Goal: Task Accomplishment & Management: Manage account settings

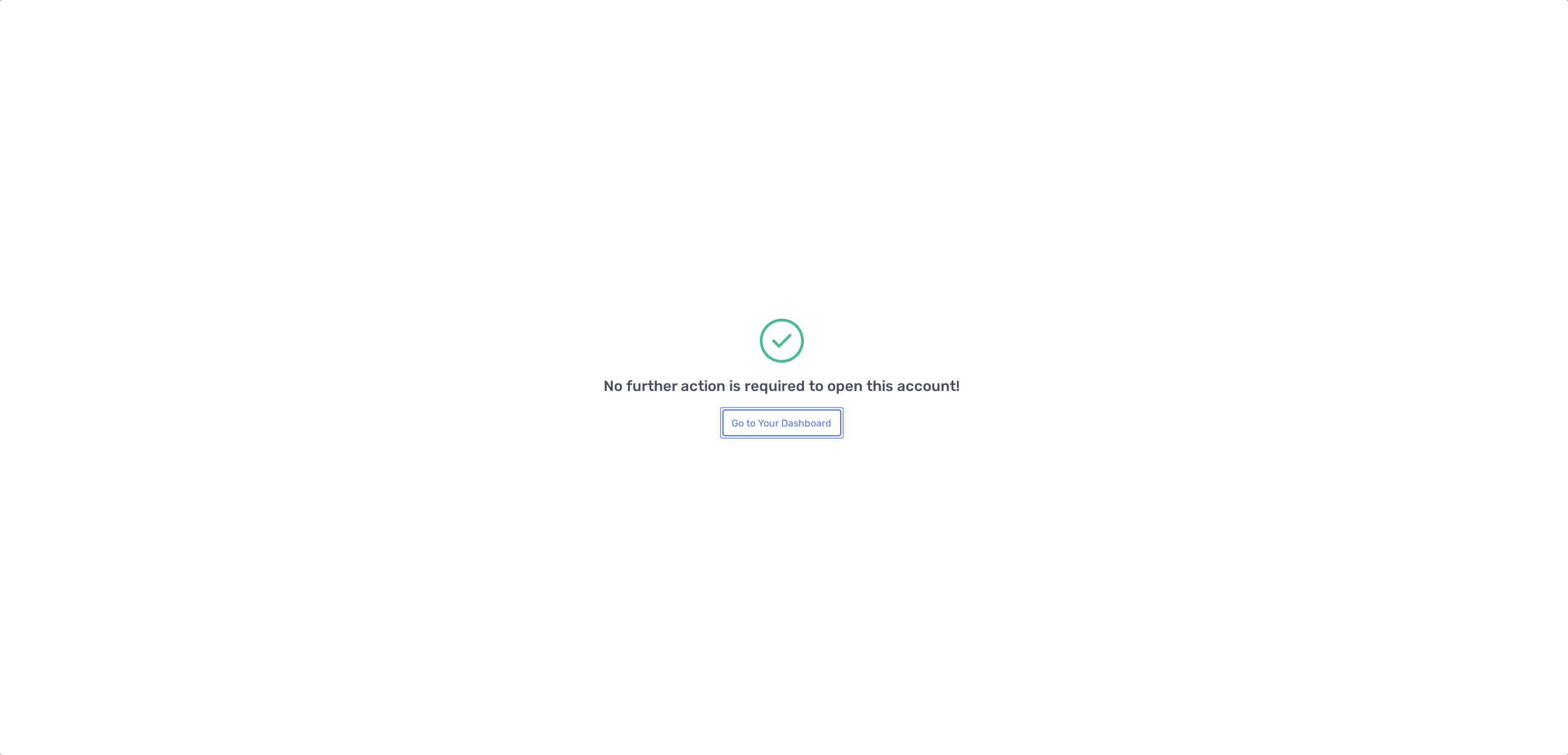
click at [798, 429] on button "Go to Your Dashboard" at bounding box center [781, 423] width 119 height 27
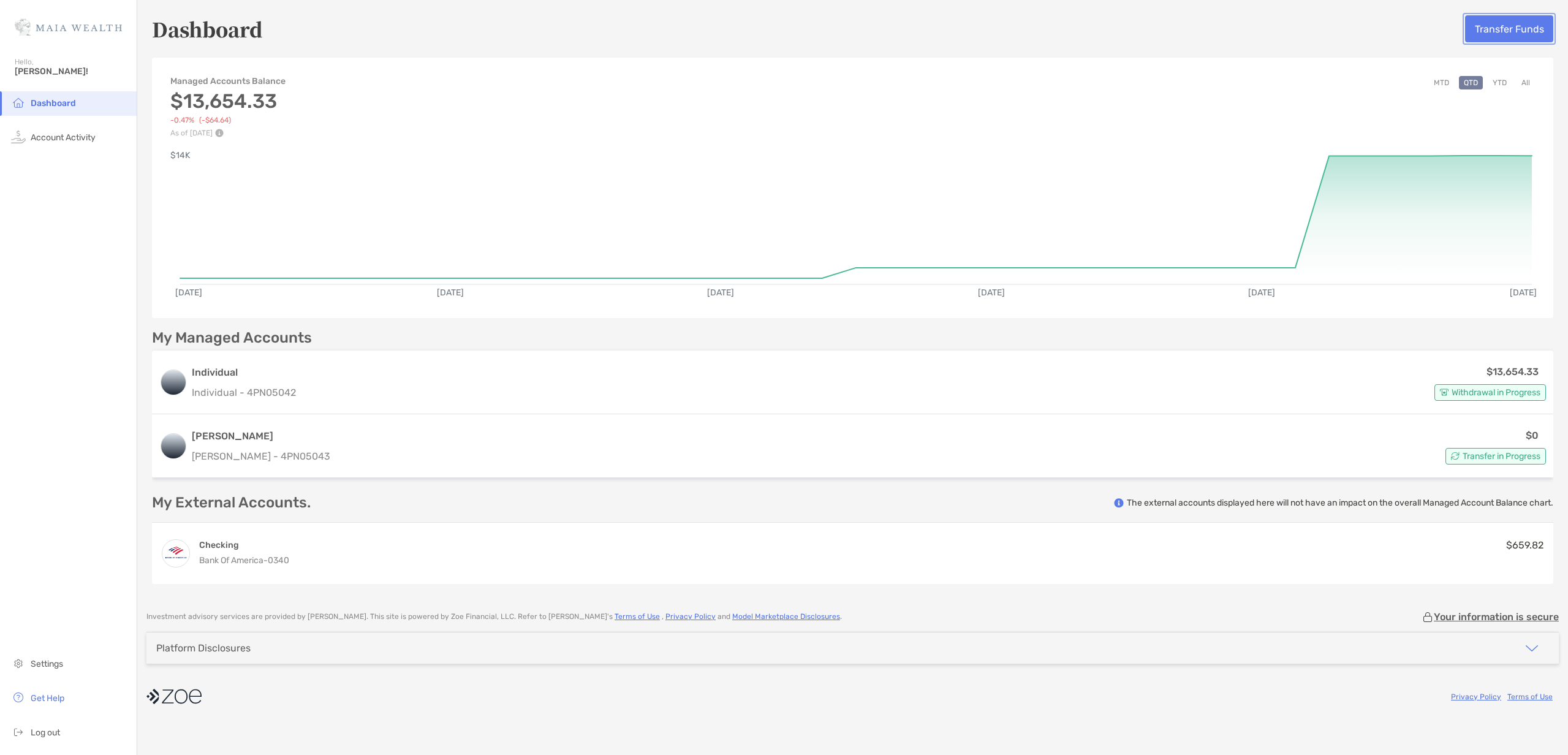
click at [1528, 31] on button "Transfer Funds" at bounding box center [1509, 29] width 88 height 27
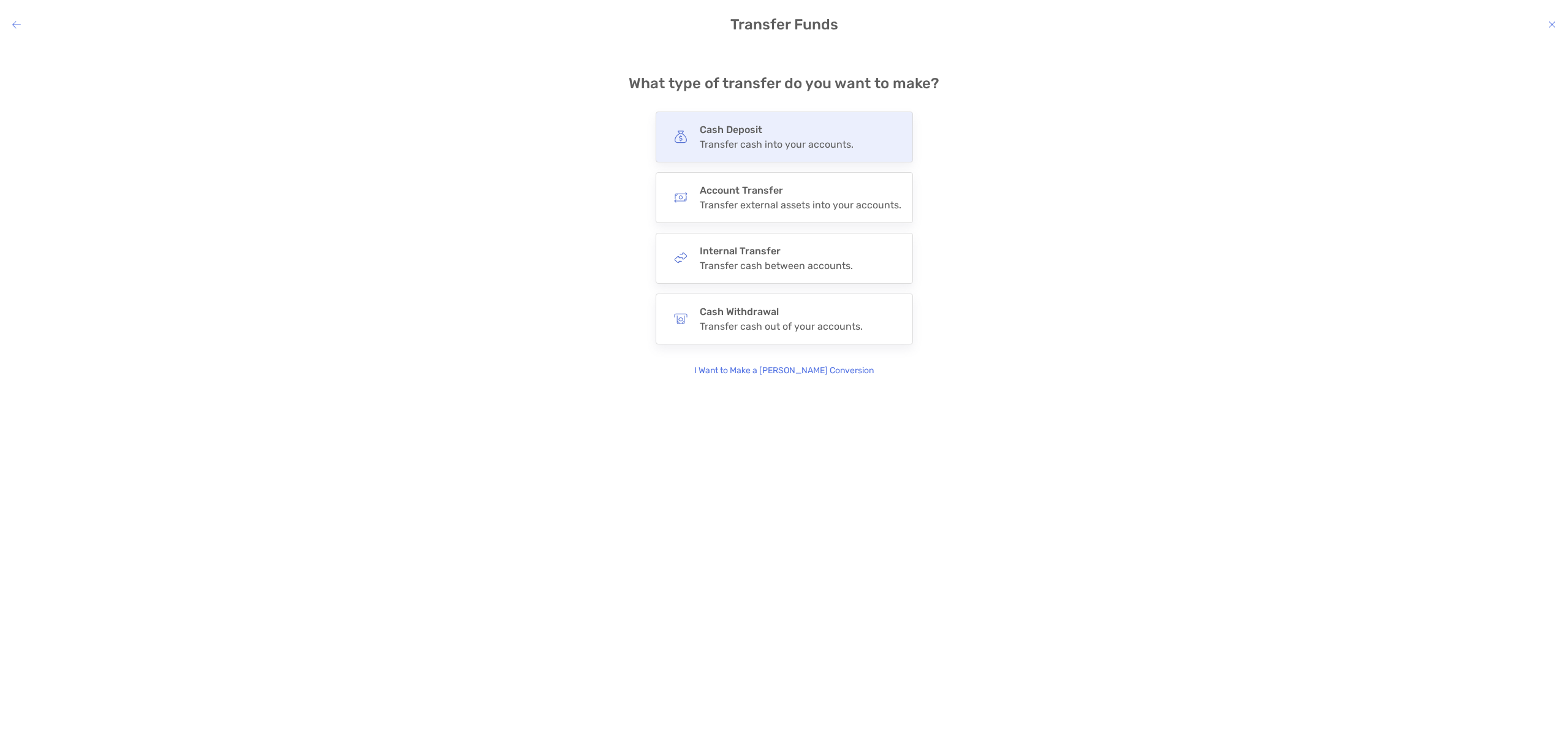
click at [852, 149] on div "Transfer cash into your accounts." at bounding box center [776, 144] width 154 height 11
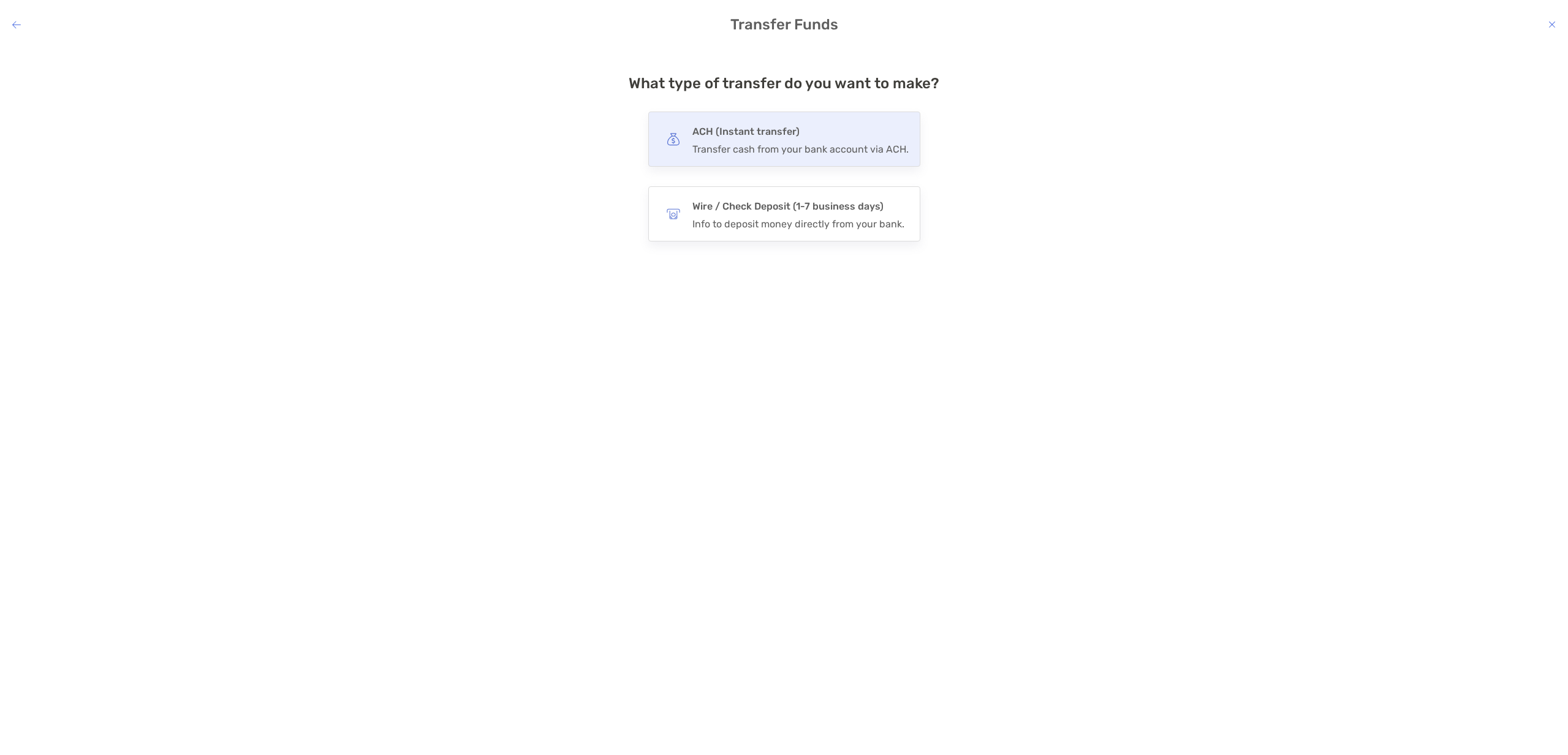
click at [821, 160] on div "ACH (Instant transfer) Transfer cash from your bank account via ACH." at bounding box center [784, 139] width 272 height 55
click at [0, 0] on input "***" at bounding box center [0, 0] width 0 height 0
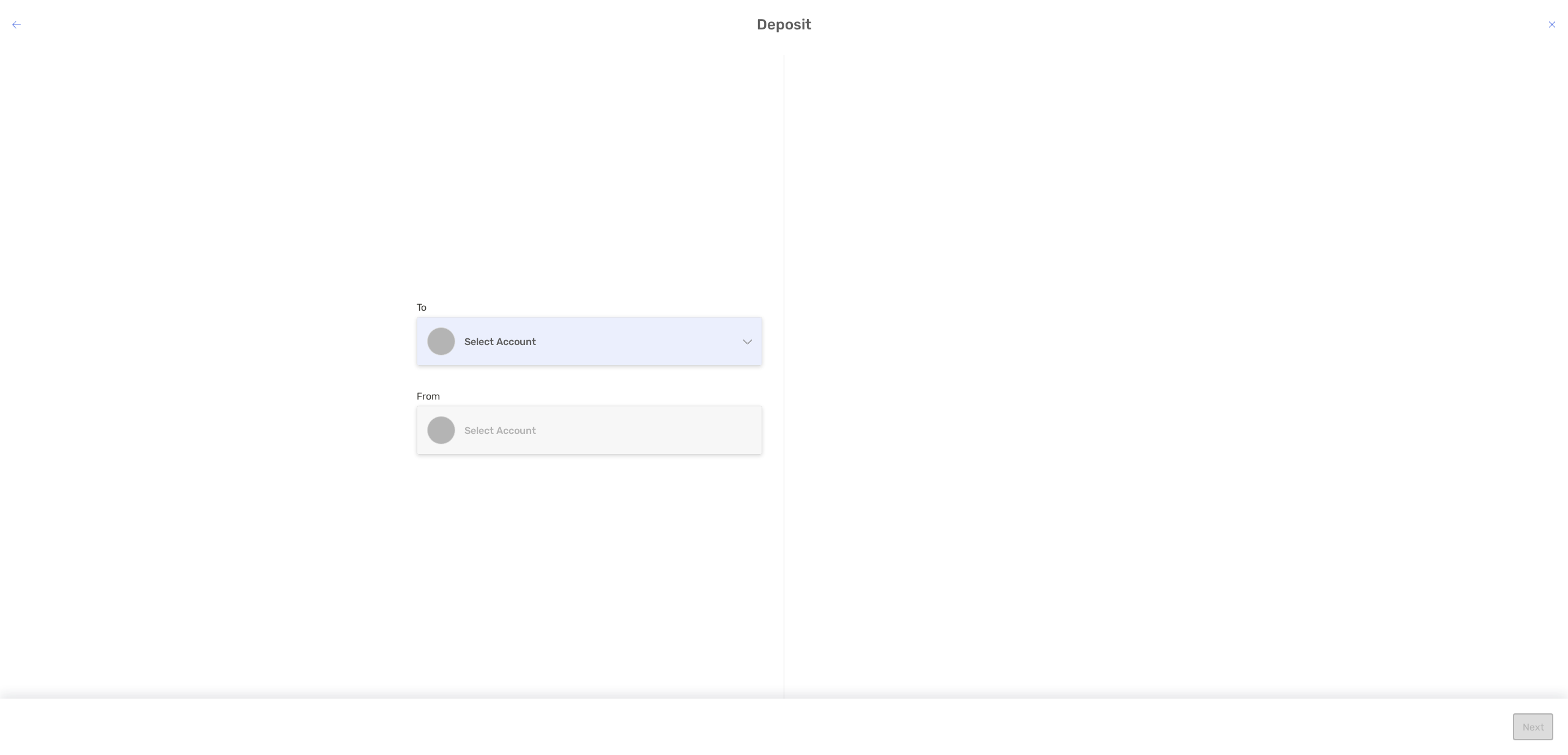
click at [740, 337] on div "Select account" at bounding box center [589, 341] width 344 height 48
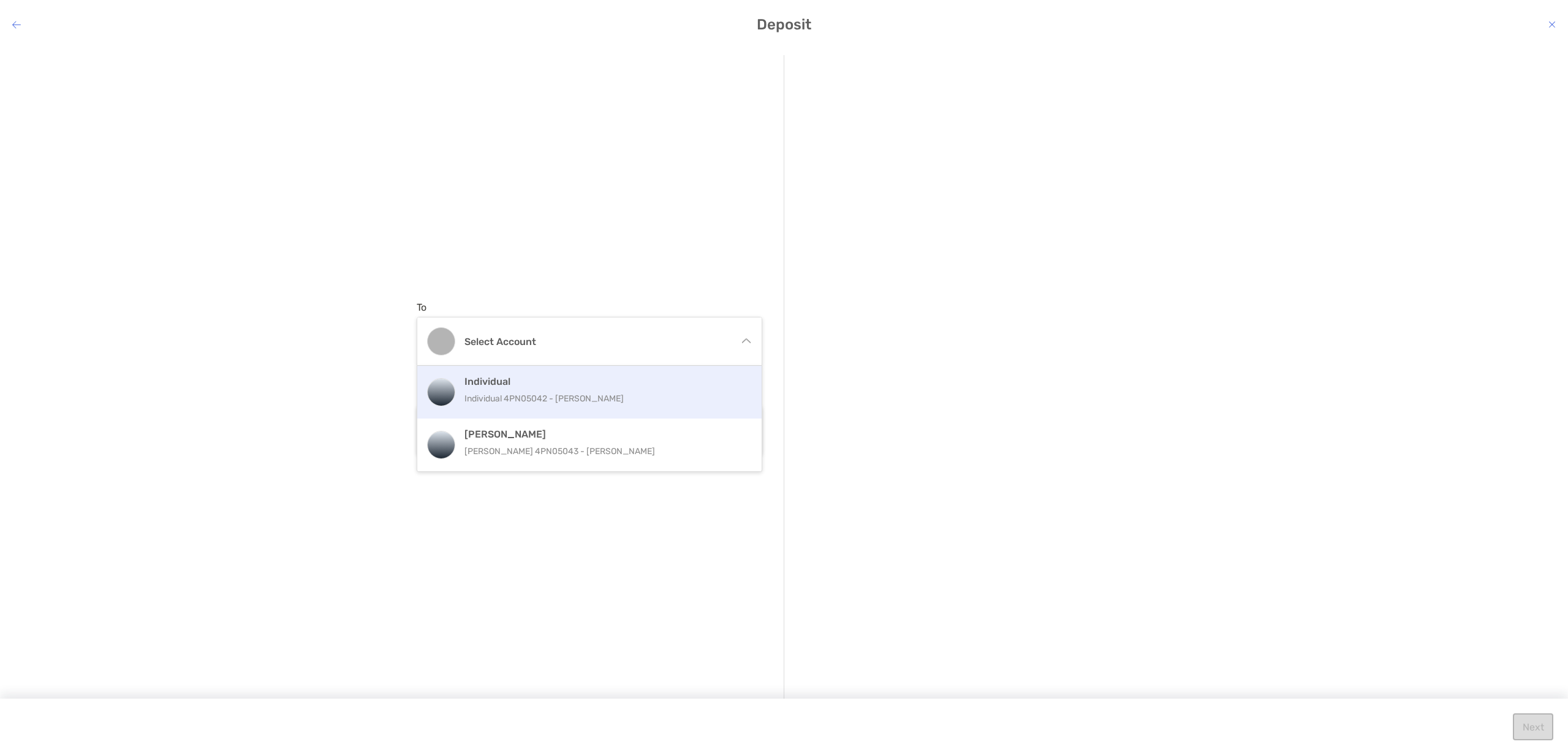
click at [703, 389] on div "Individual Individual 4PN05042 - [PERSON_NAME]" at bounding box center [603, 392] width 277 height 33
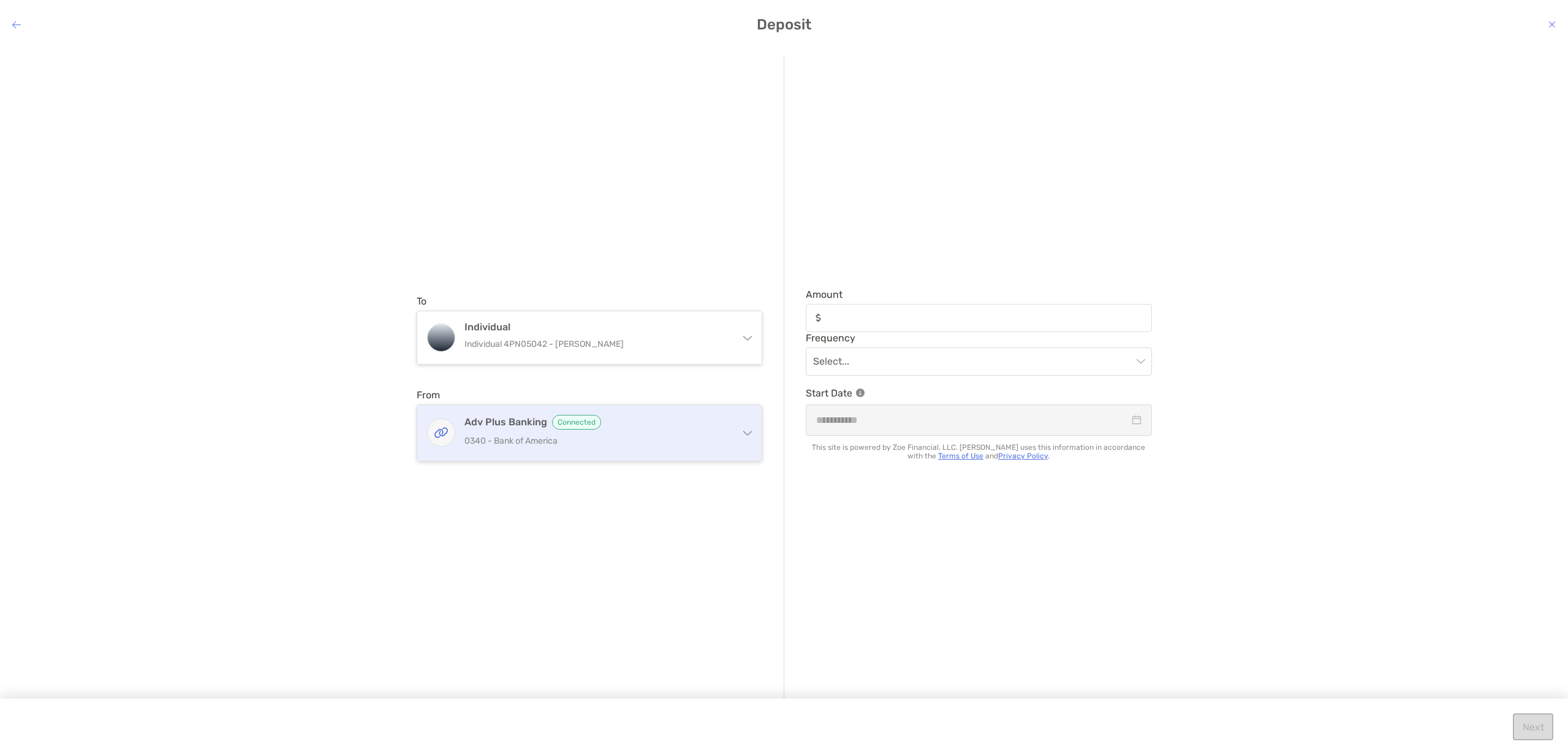
click at [692, 427] on h4 "Adv Plus Banking Connected" at bounding box center [597, 422] width 264 height 15
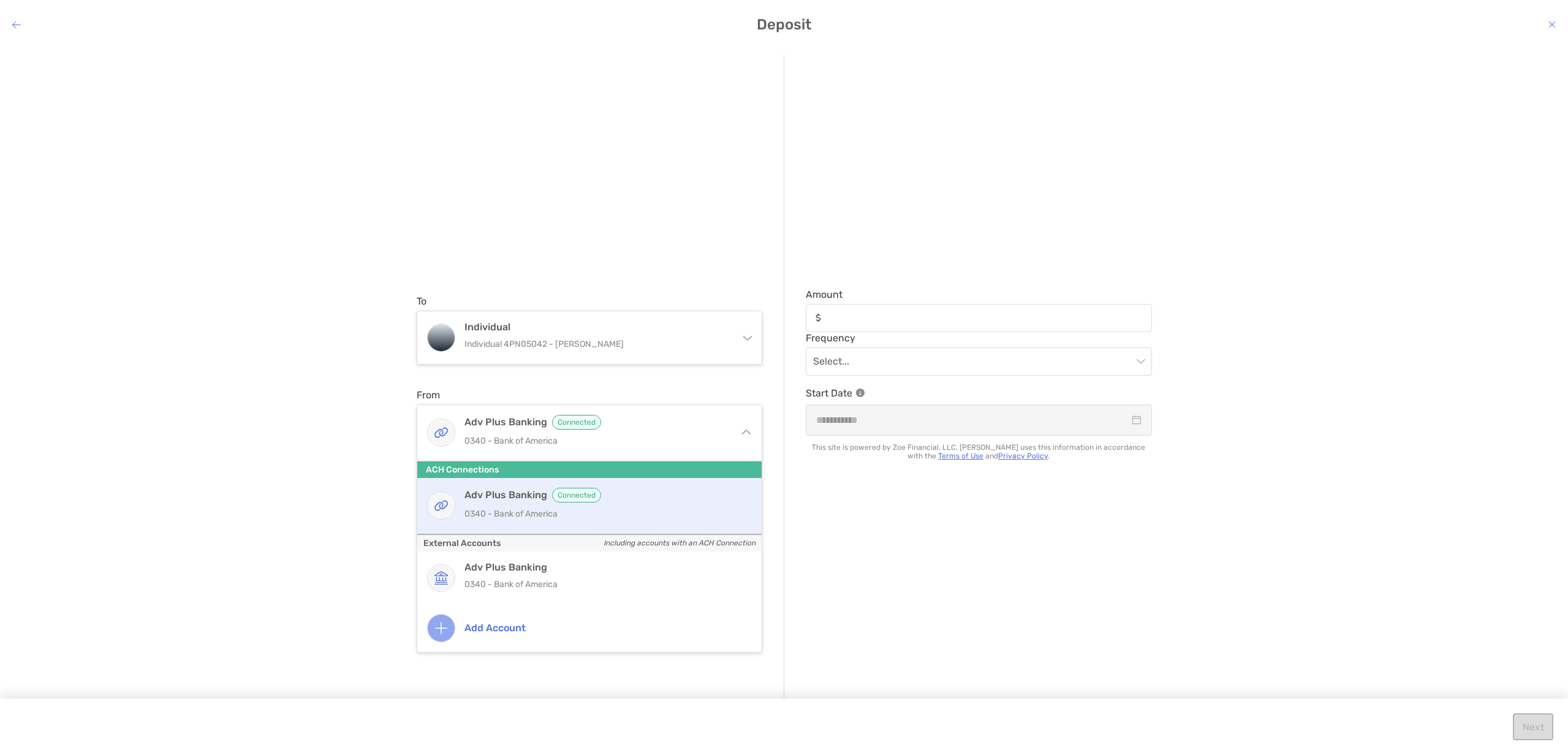
click at [679, 506] on p "0340 - Bank of America" at bounding box center [603, 513] width 277 height 15
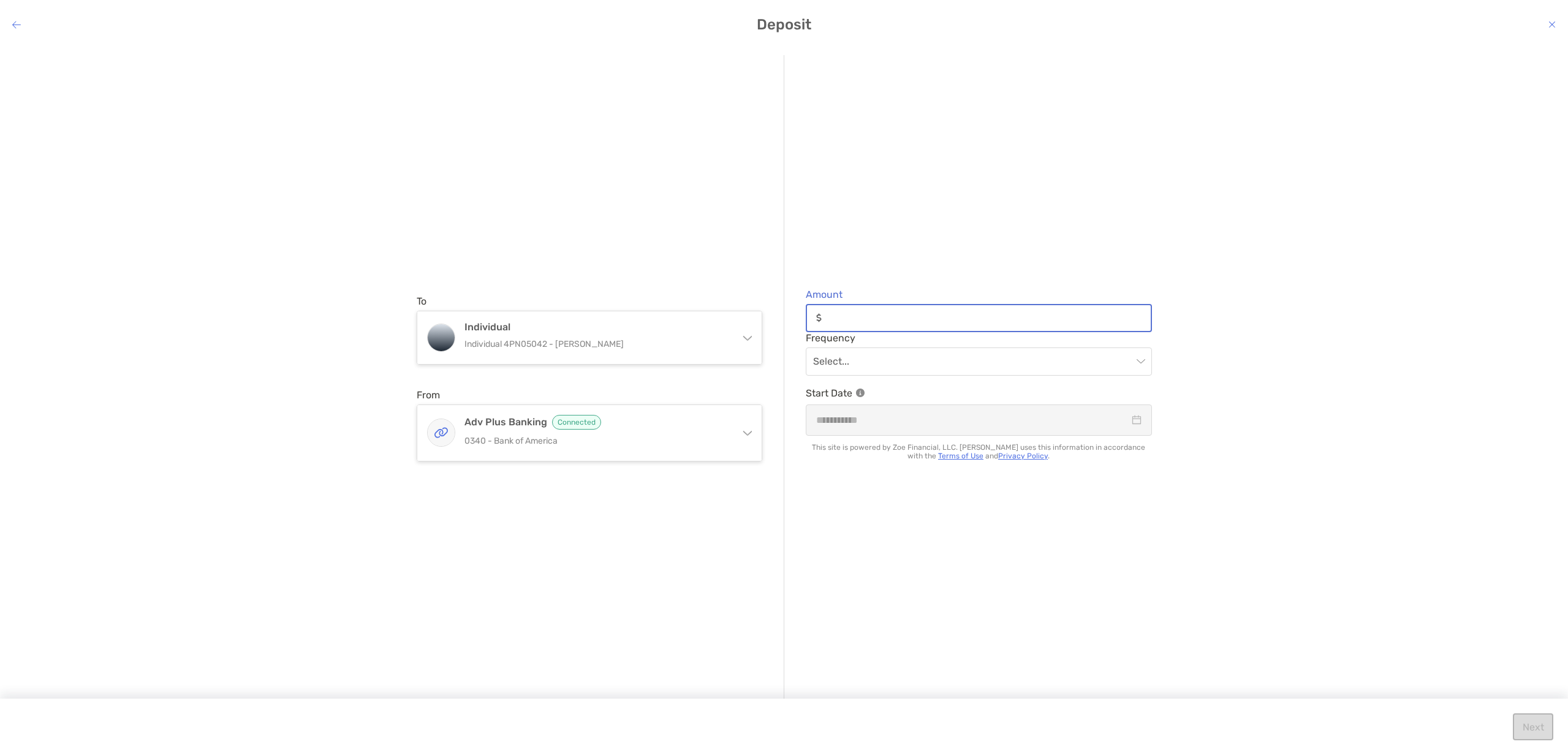
click at [883, 323] on input "Amount" at bounding box center [988, 318] width 324 height 11
type input "******"
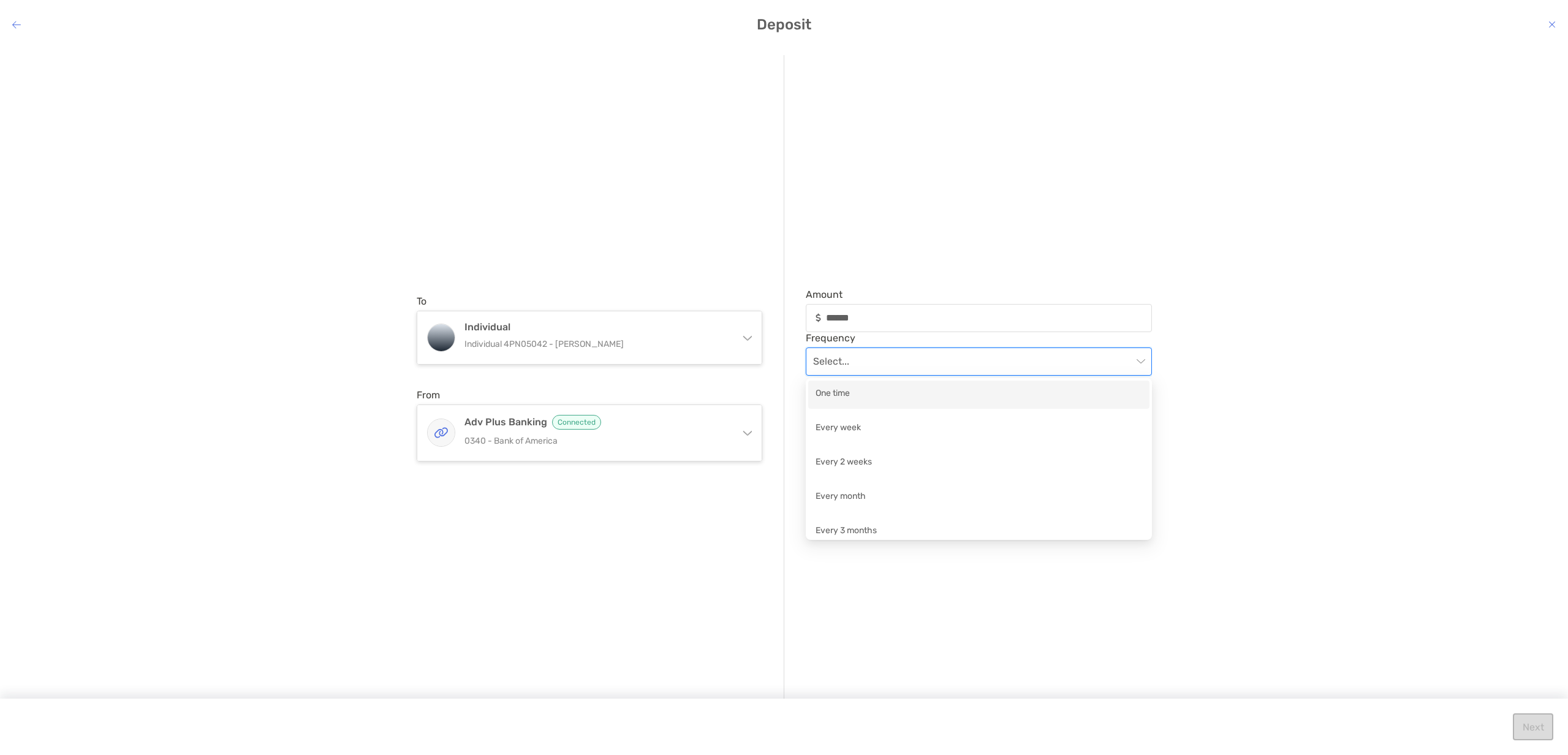
click at [850, 360] on input "modal" at bounding box center [973, 361] width 320 height 27
click at [847, 392] on div "One time" at bounding box center [979, 394] width 327 height 15
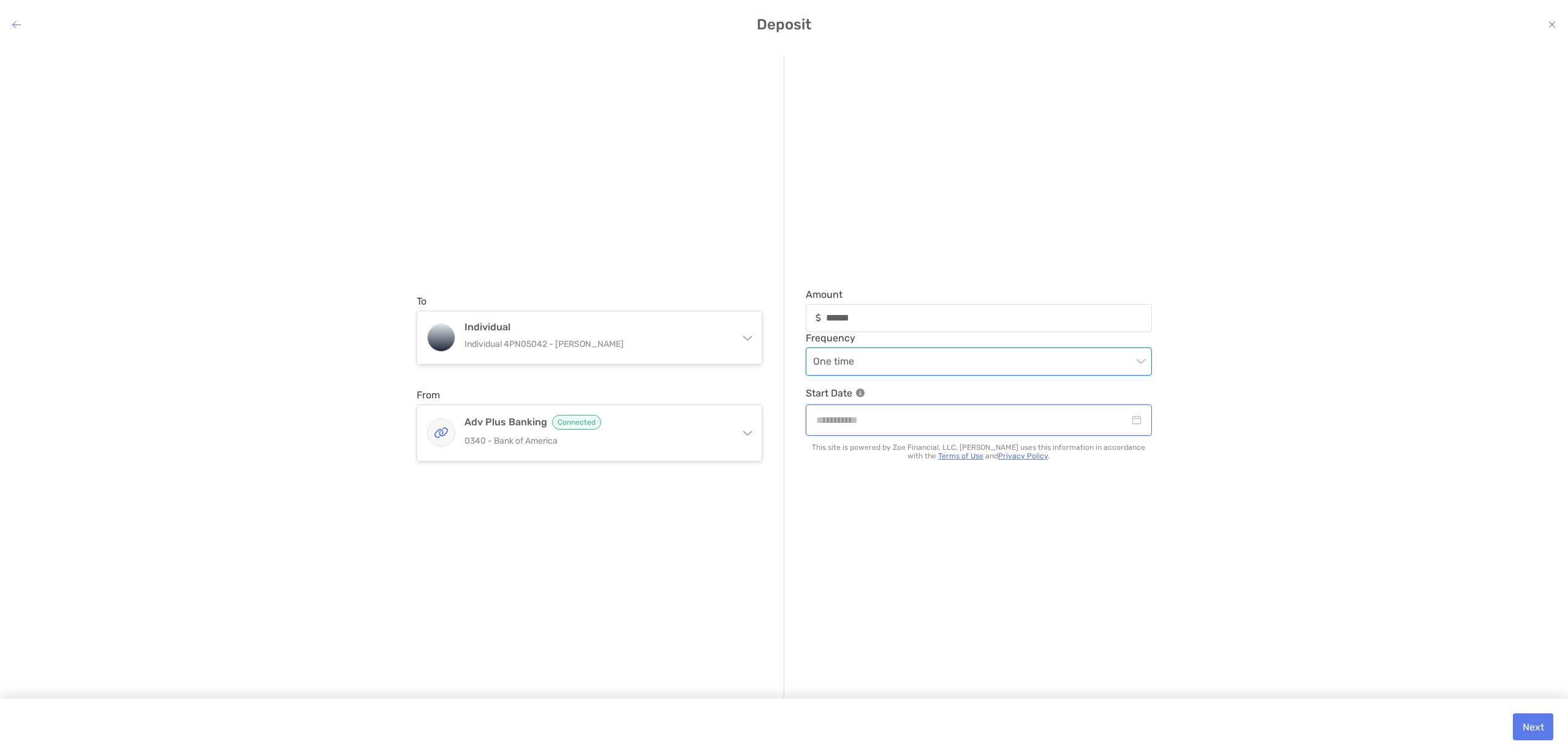
click at [887, 421] on input "modal" at bounding box center [973, 419] width 313 height 15
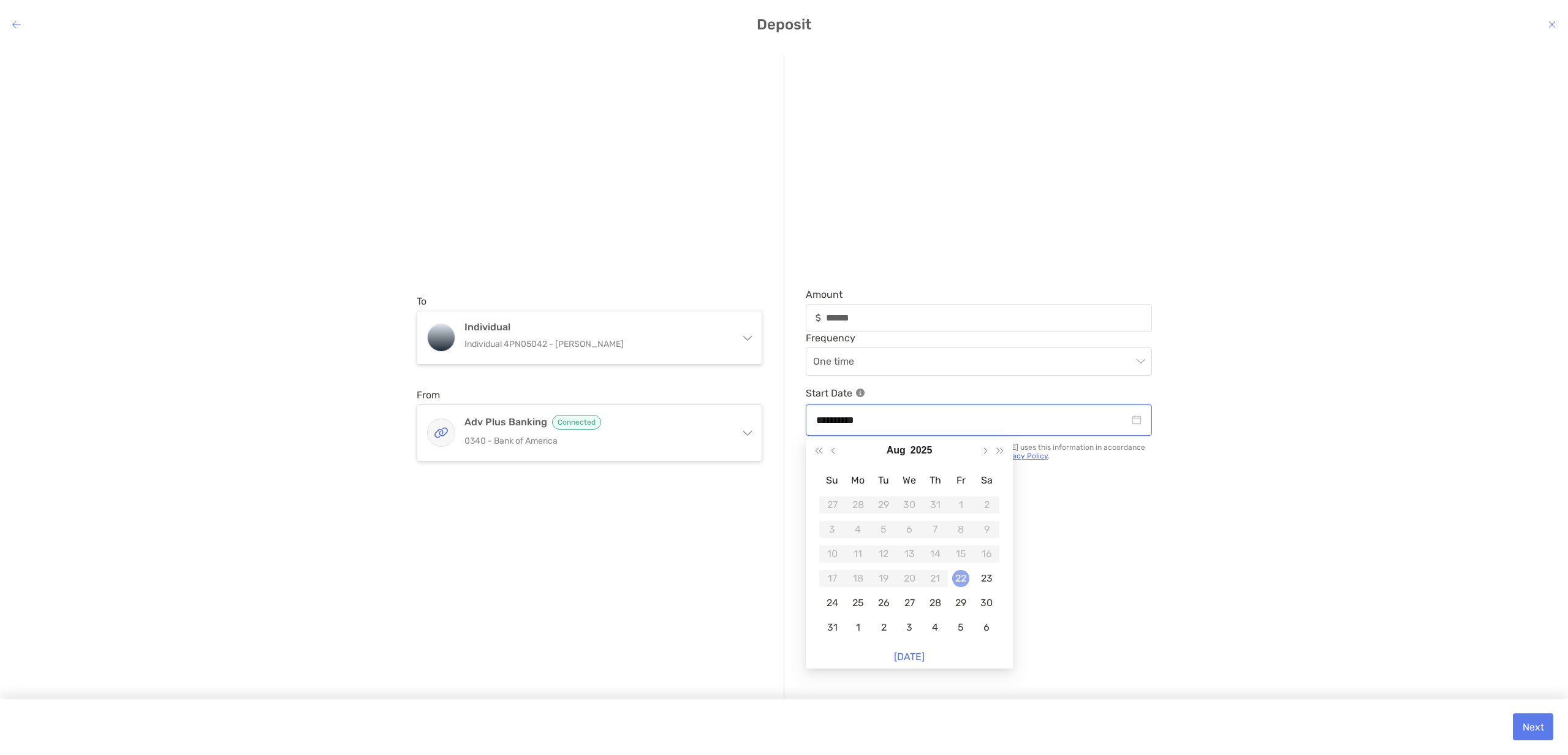
type input "**********"
click at [961, 580] on div "22" at bounding box center [961, 578] width 17 height 17
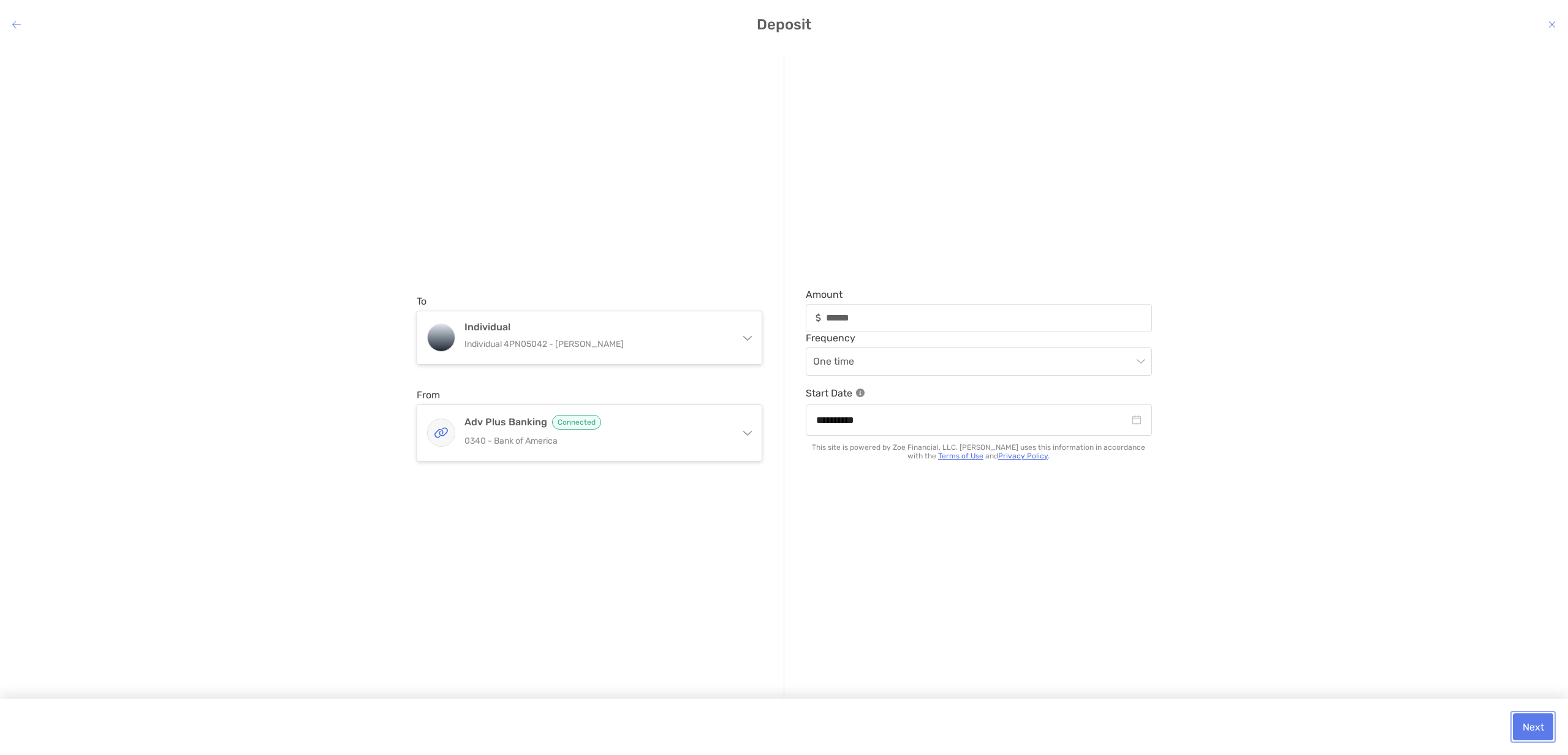
click at [1525, 722] on button "Next" at bounding box center [1533, 727] width 40 height 27
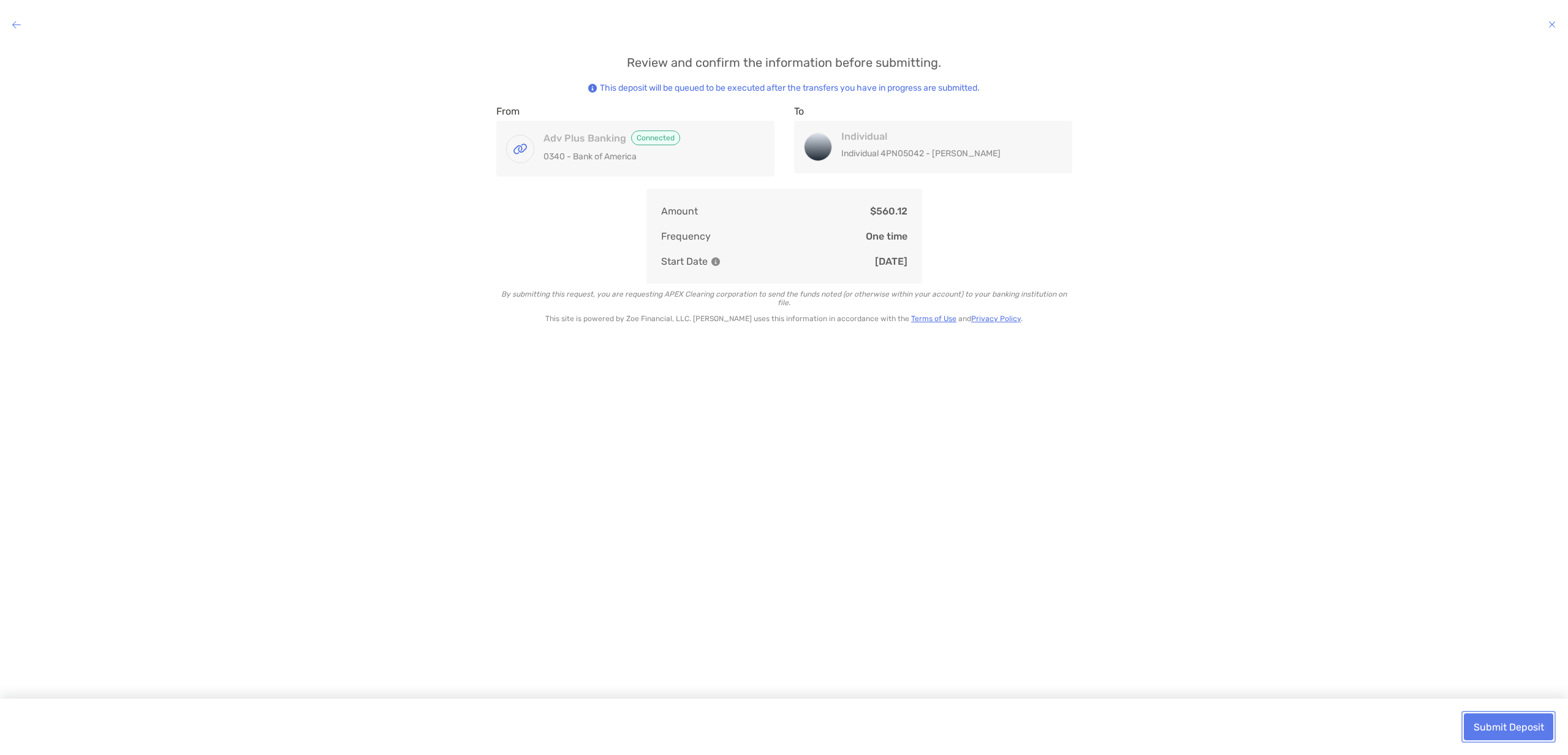
click at [1522, 727] on button "Submit Deposit" at bounding box center [1508, 727] width 89 height 27
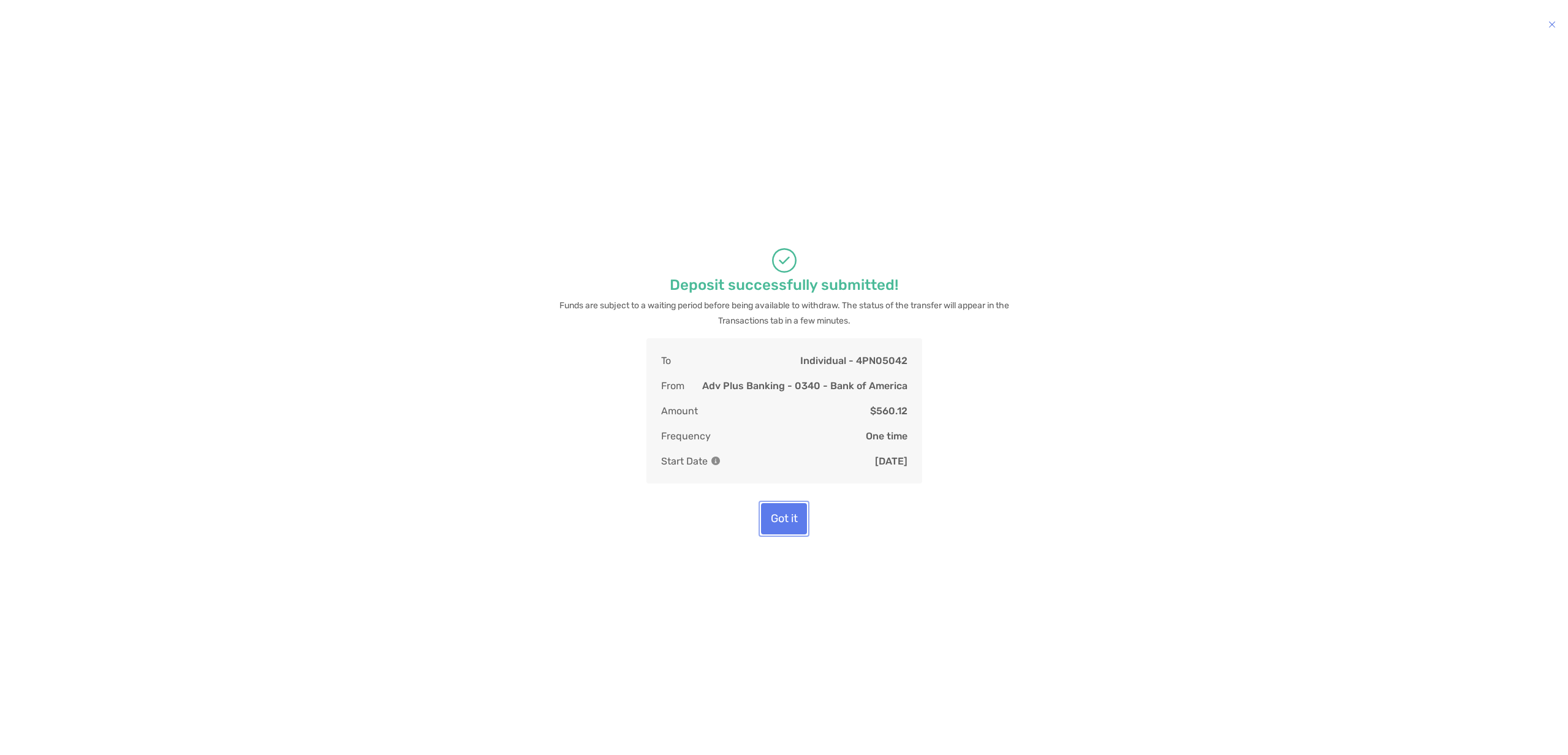
click at [789, 521] on button "Got it" at bounding box center [784, 518] width 46 height 32
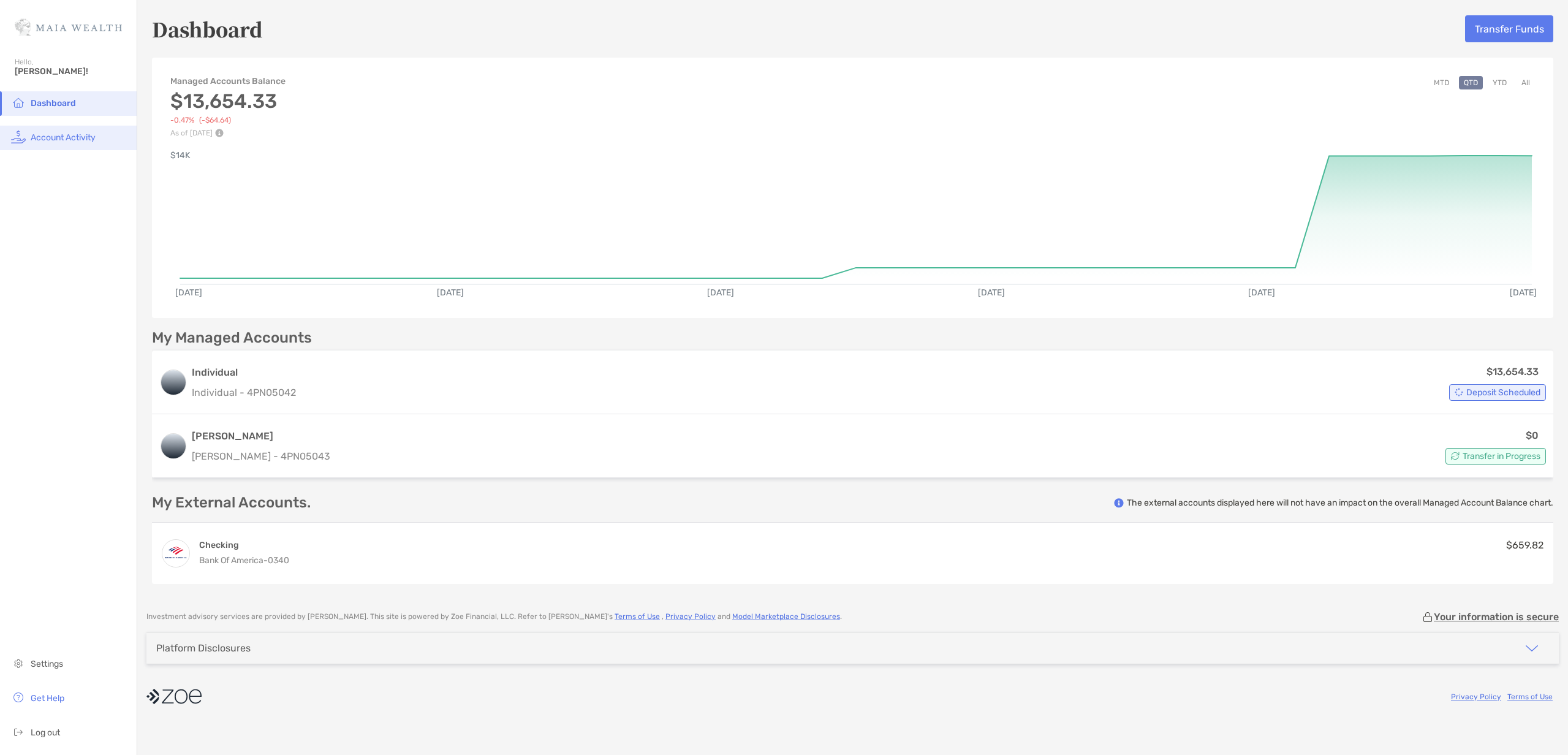
click at [88, 137] on span "Account Activity" at bounding box center [63, 138] width 65 height 11
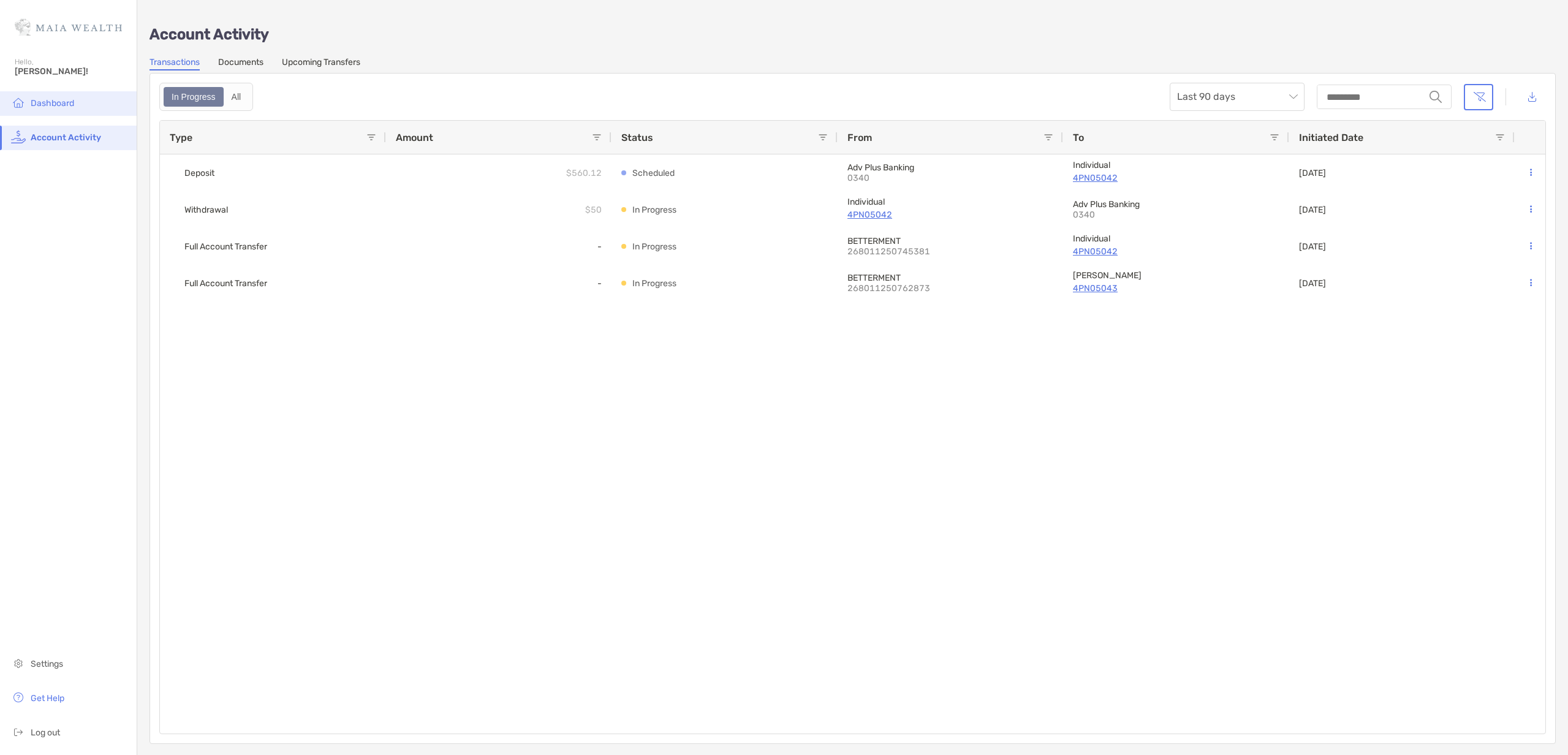
click at [42, 103] on span "Dashboard" at bounding box center [52, 103] width 44 height 11
